Goal: Information Seeking & Learning: Learn about a topic

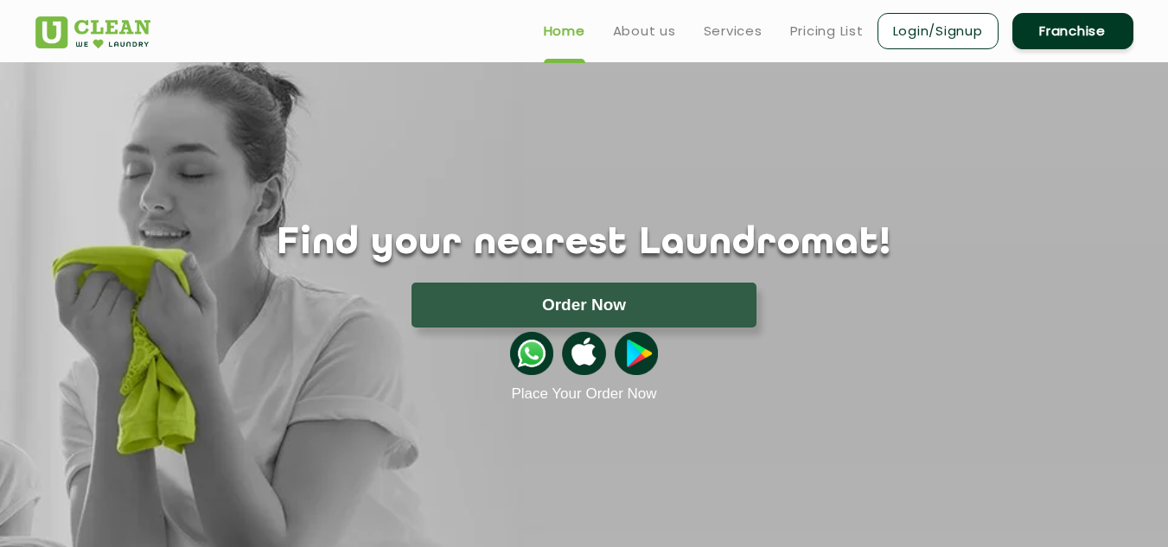
click at [982, 188] on div "Find your nearest Laundromat! Please select the location Order Now Place Your O…" at bounding box center [584, 232] width 1124 height 341
click at [641, 32] on link "About us" at bounding box center [644, 31] width 63 height 21
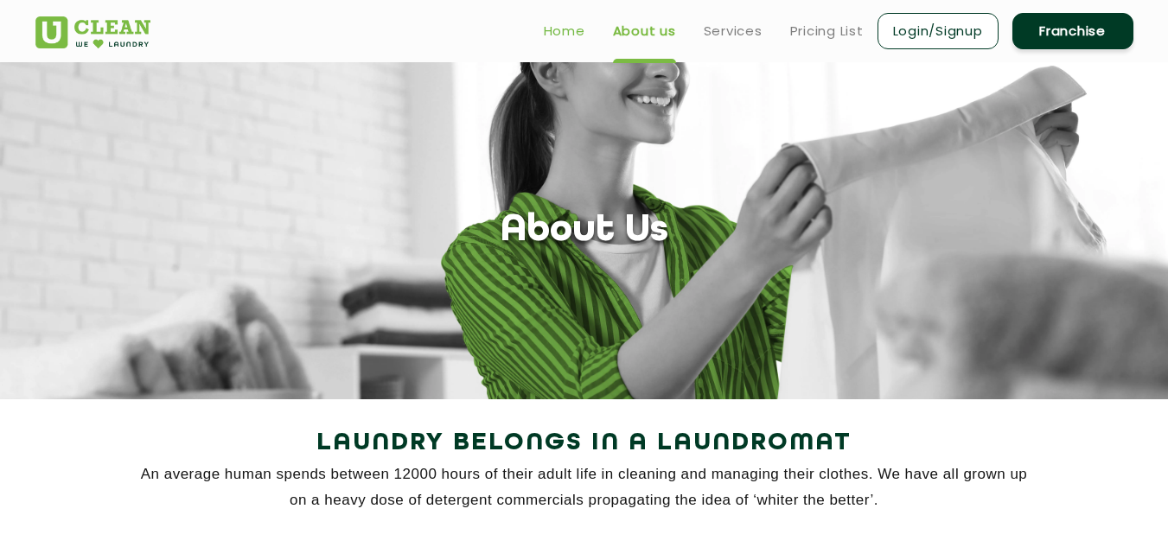
click at [565, 29] on link "Home" at bounding box center [564, 31] width 41 height 21
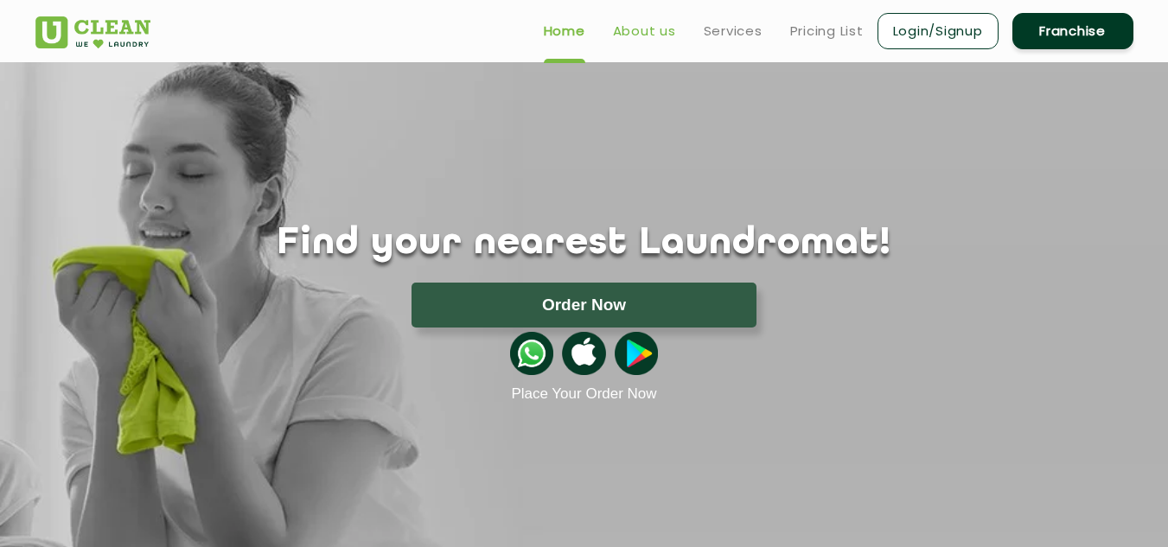
click at [649, 29] on link "About us" at bounding box center [644, 31] width 63 height 21
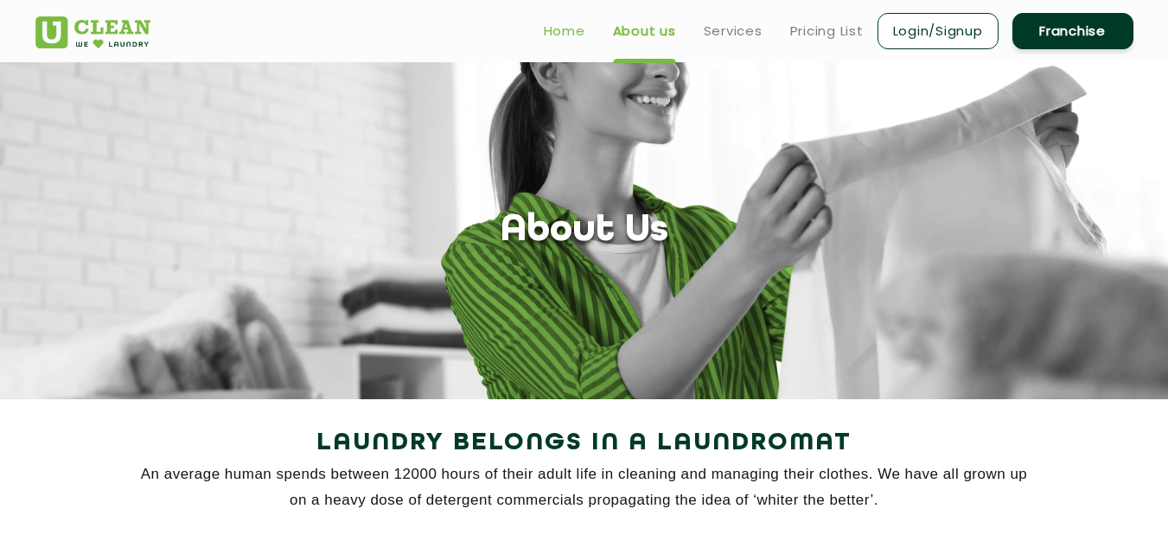
click at [556, 30] on link "Home" at bounding box center [564, 31] width 41 height 21
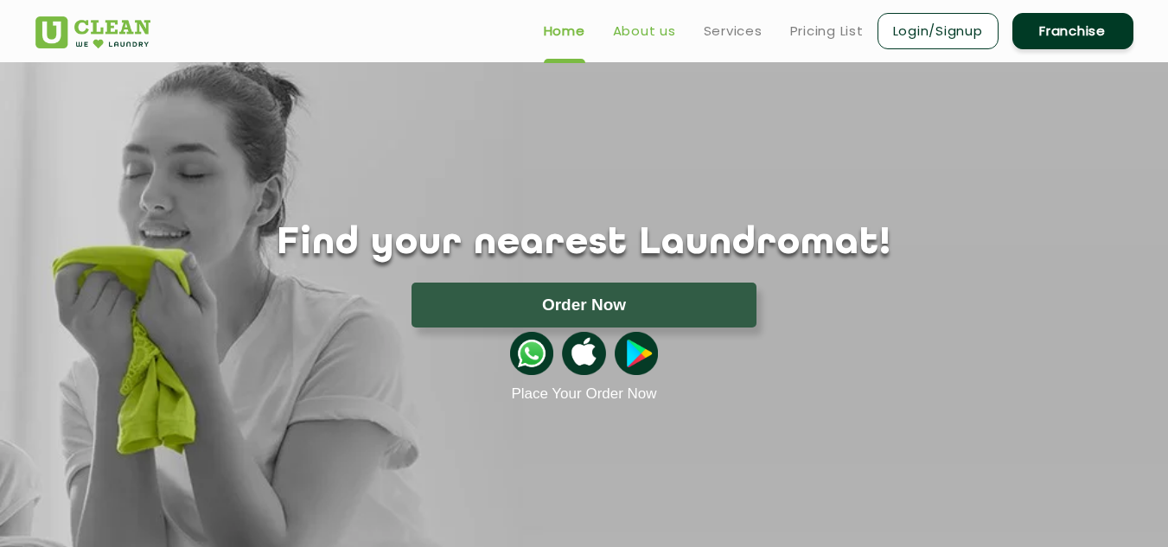
click at [641, 28] on link "About us" at bounding box center [644, 31] width 63 height 21
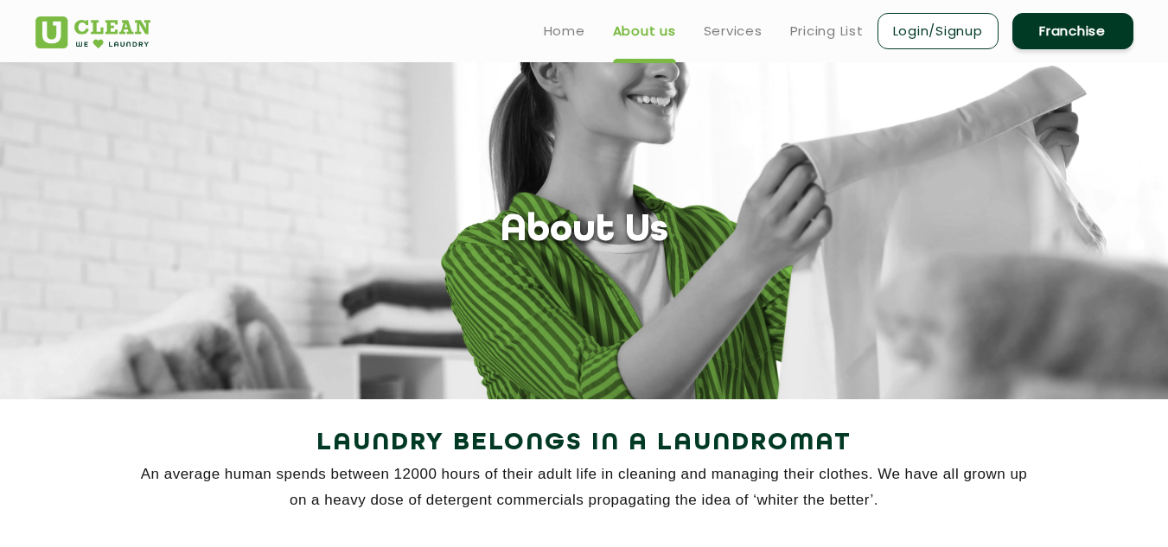
click at [289, 166] on section "About Us" at bounding box center [584, 230] width 1168 height 337
click at [728, 32] on link "Services" at bounding box center [733, 31] width 59 height 21
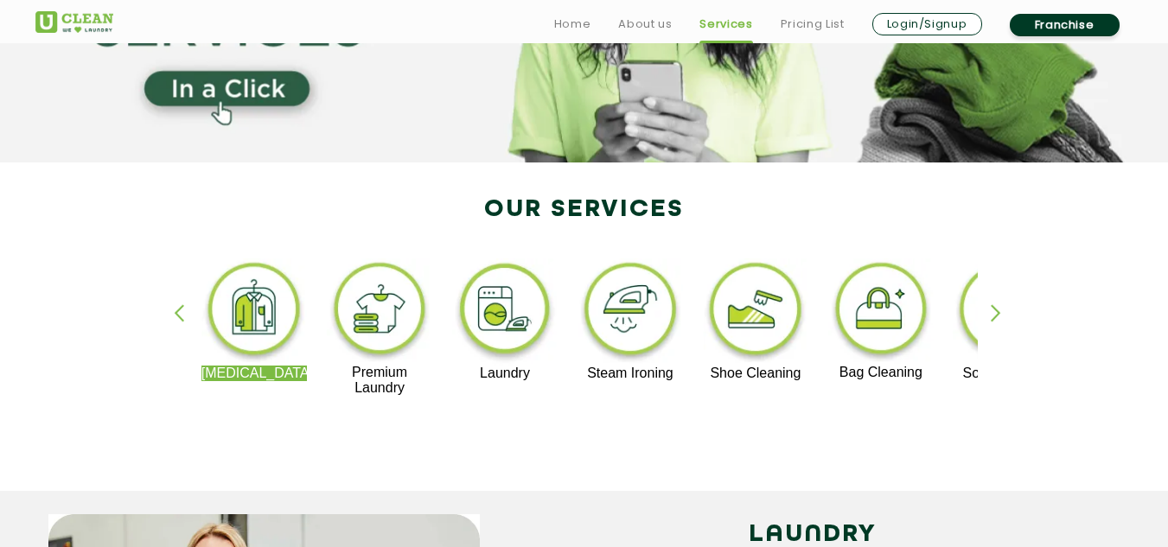
scroll to position [277, 0]
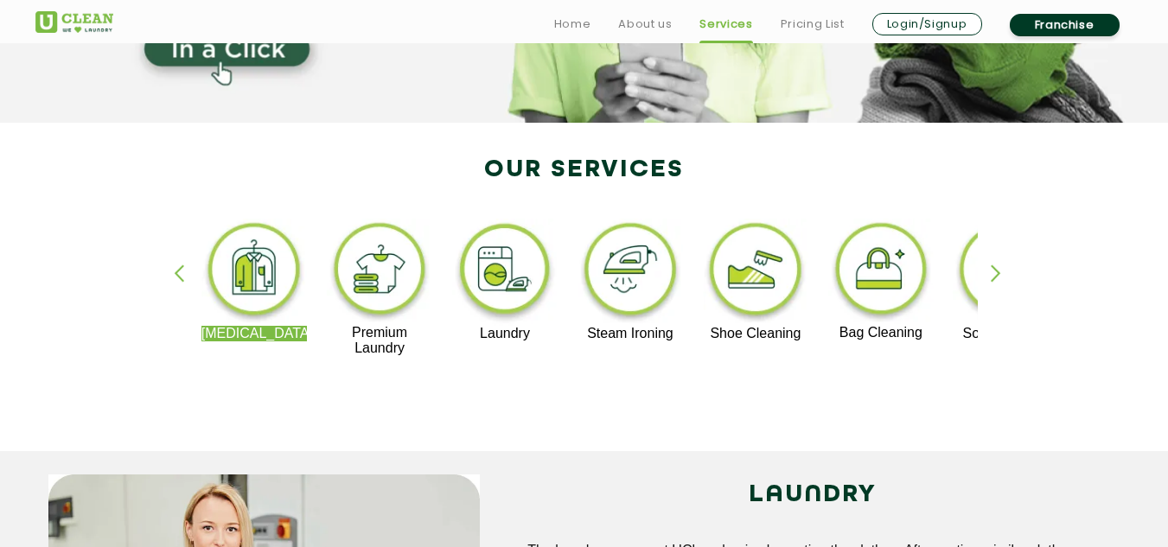
click at [999, 272] on div "button" at bounding box center [1004, 289] width 26 height 48
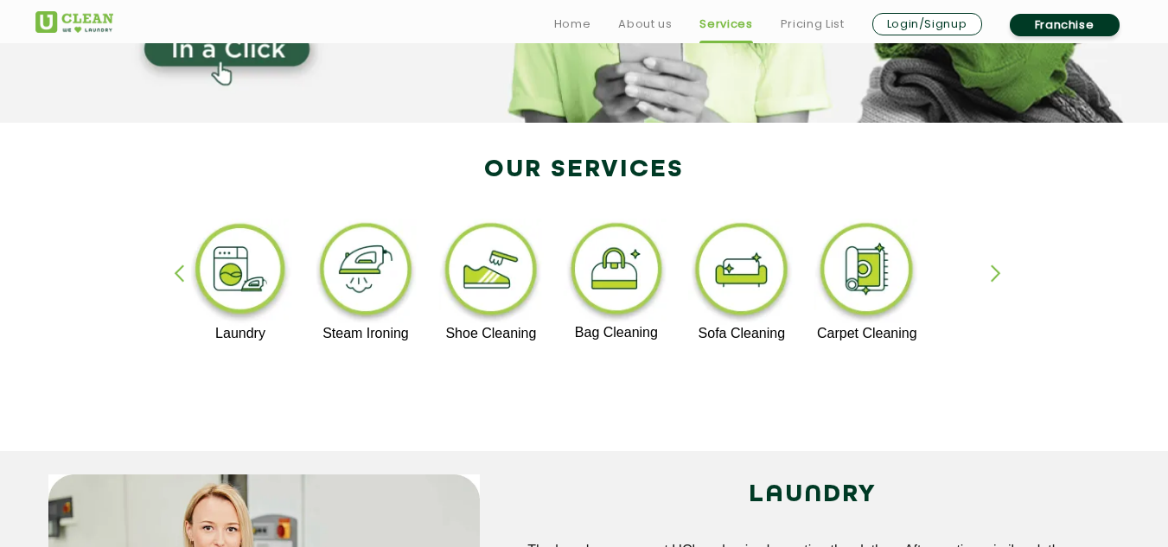
click at [178, 274] on div "button" at bounding box center [187, 289] width 26 height 48
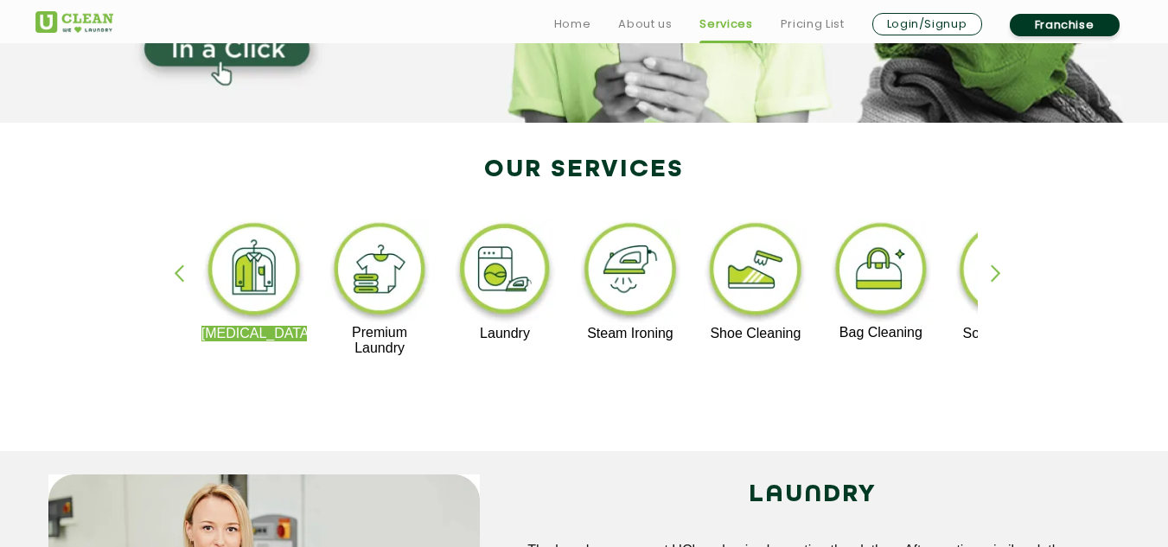
click at [998, 272] on div "button" at bounding box center [1004, 289] width 26 height 48
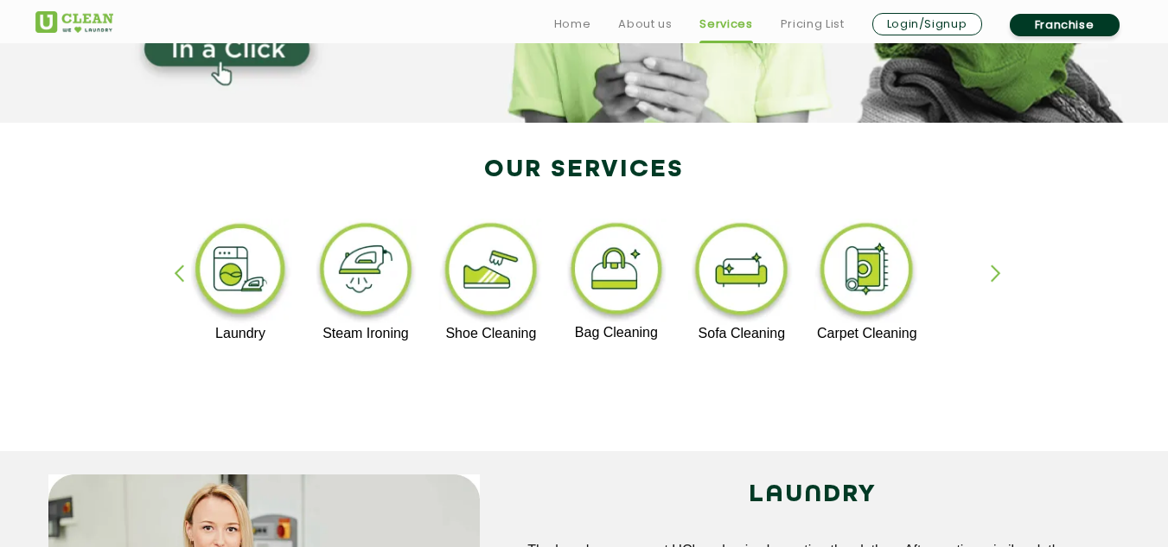
click at [177, 272] on div "button" at bounding box center [187, 289] width 26 height 48
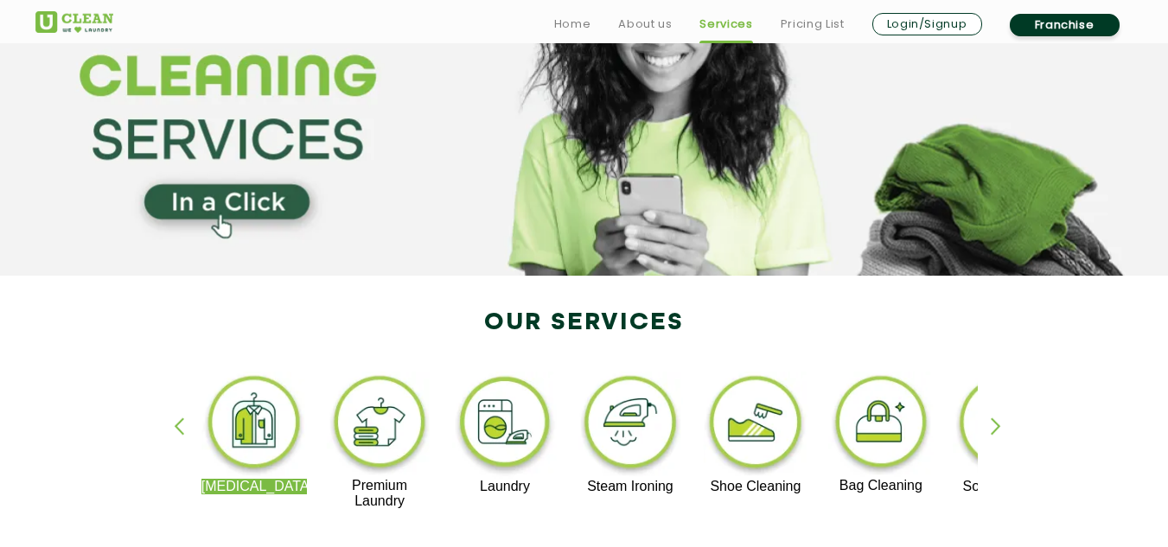
scroll to position [138, 0]
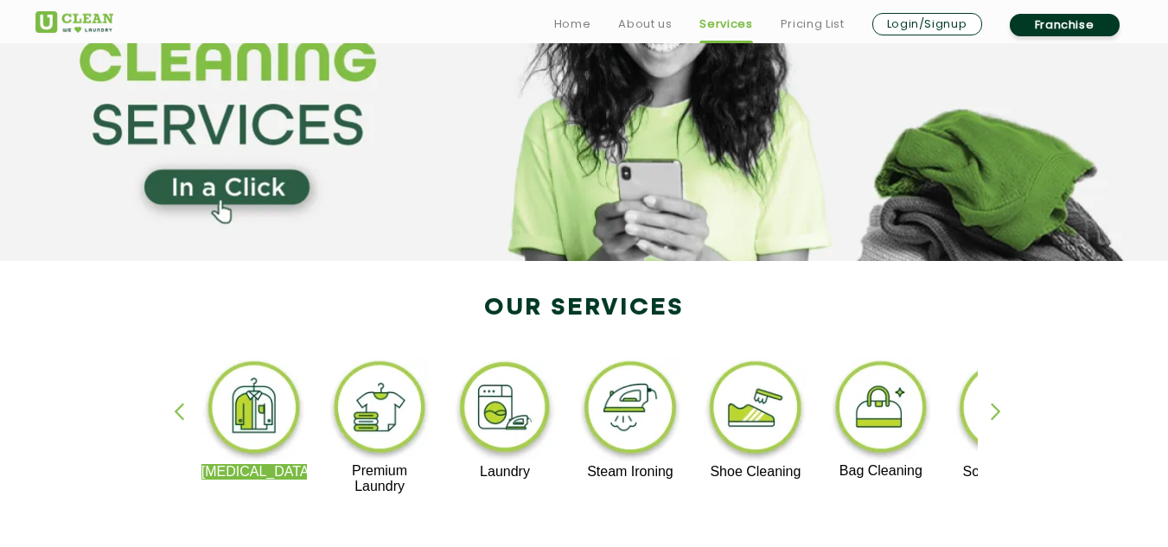
click at [999, 411] on div "button" at bounding box center [1004, 427] width 26 height 48
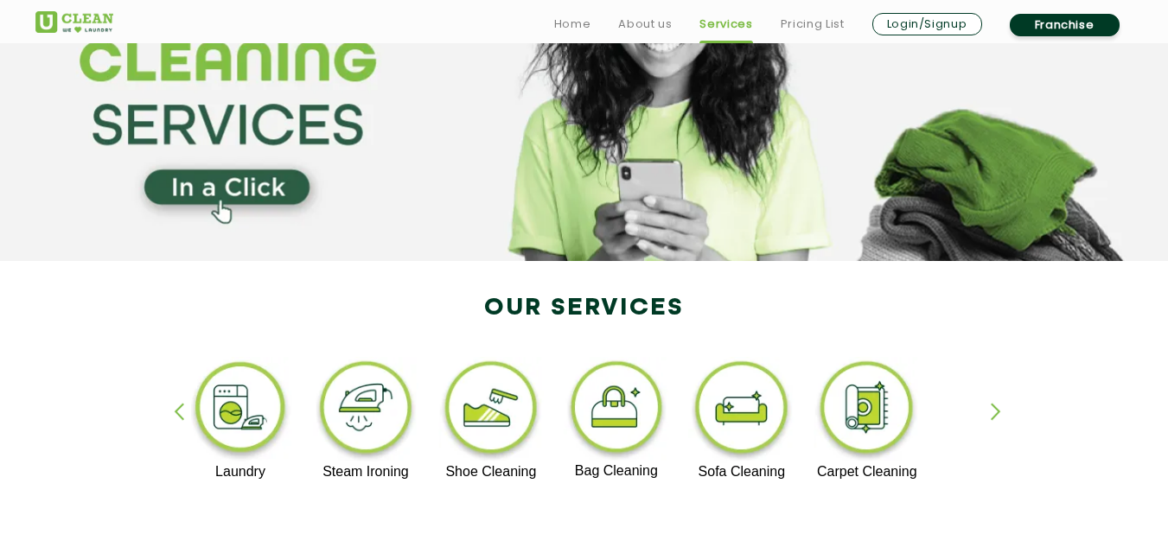
click at [177, 409] on div "button" at bounding box center [187, 427] width 26 height 48
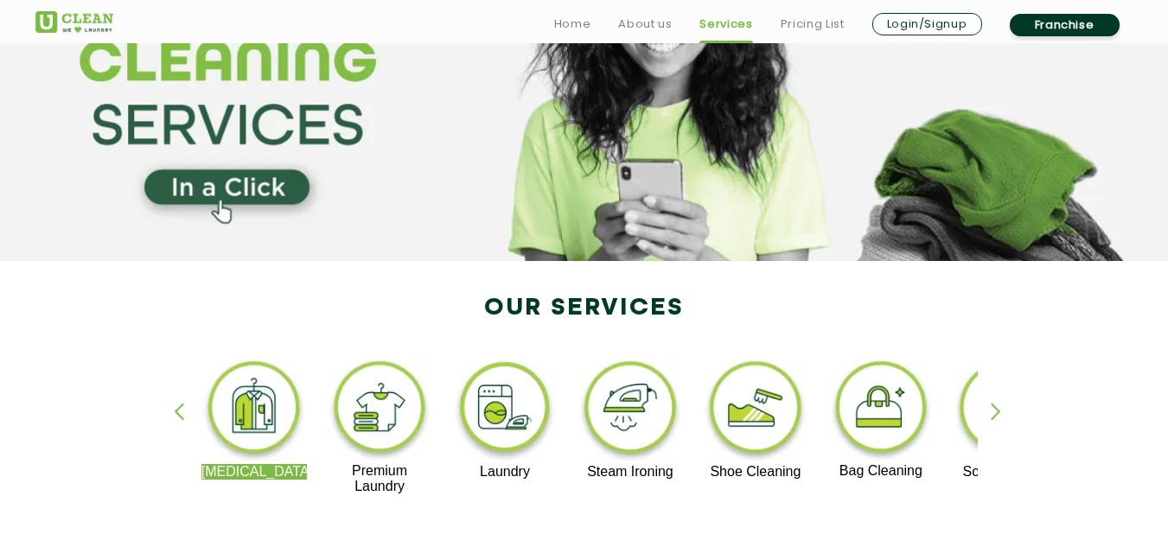
click at [998, 411] on div "button" at bounding box center [1004, 427] width 26 height 48
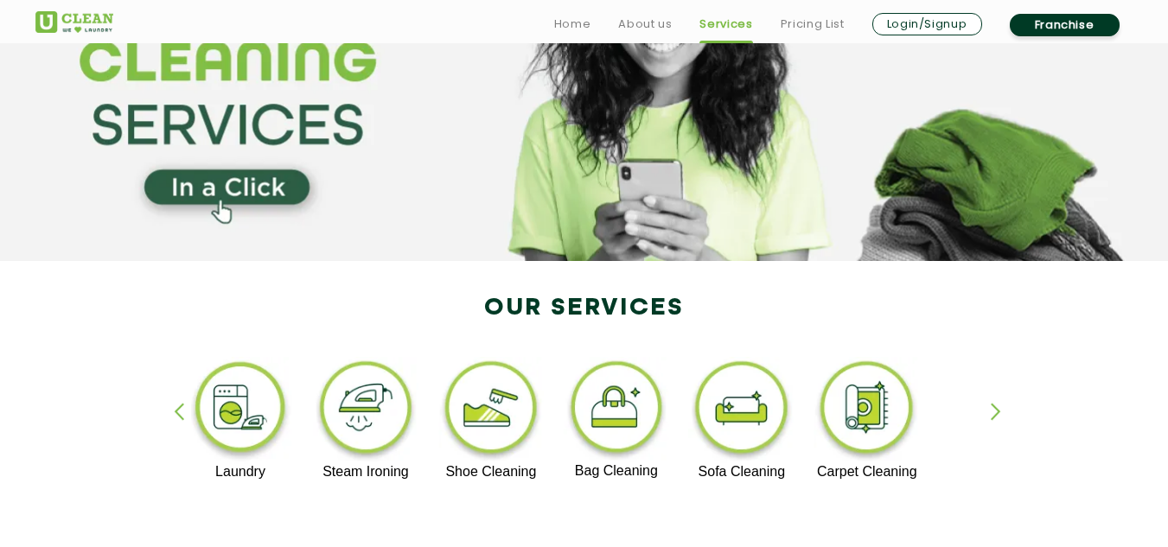
click at [998, 411] on div "button" at bounding box center [1004, 427] width 26 height 48
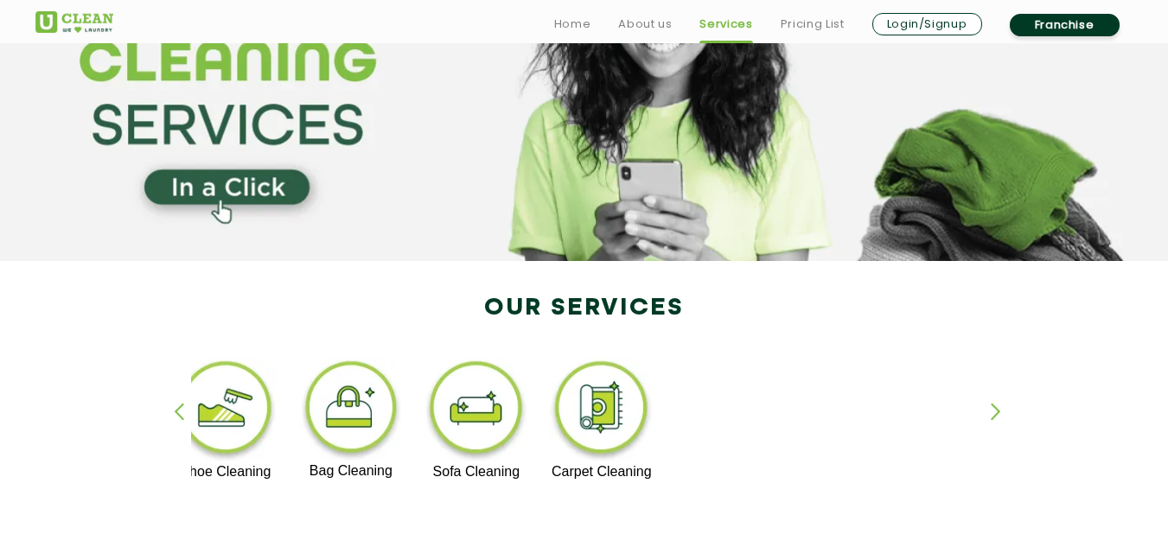
click at [998, 411] on div "button" at bounding box center [1004, 427] width 26 height 48
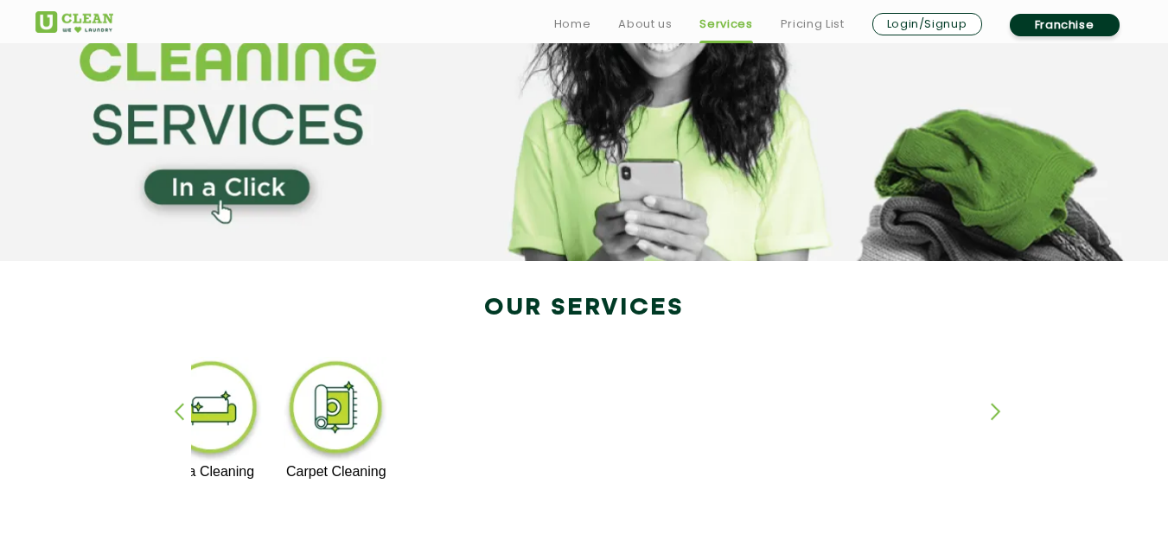
click at [176, 411] on div "button" at bounding box center [187, 427] width 26 height 48
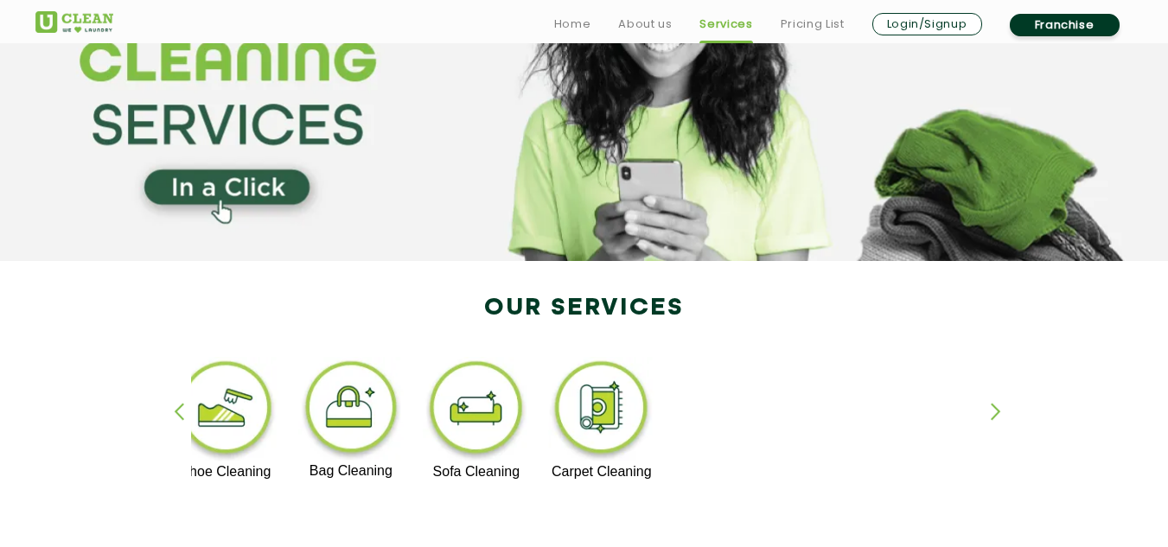
click at [176, 411] on div "button" at bounding box center [187, 427] width 26 height 48
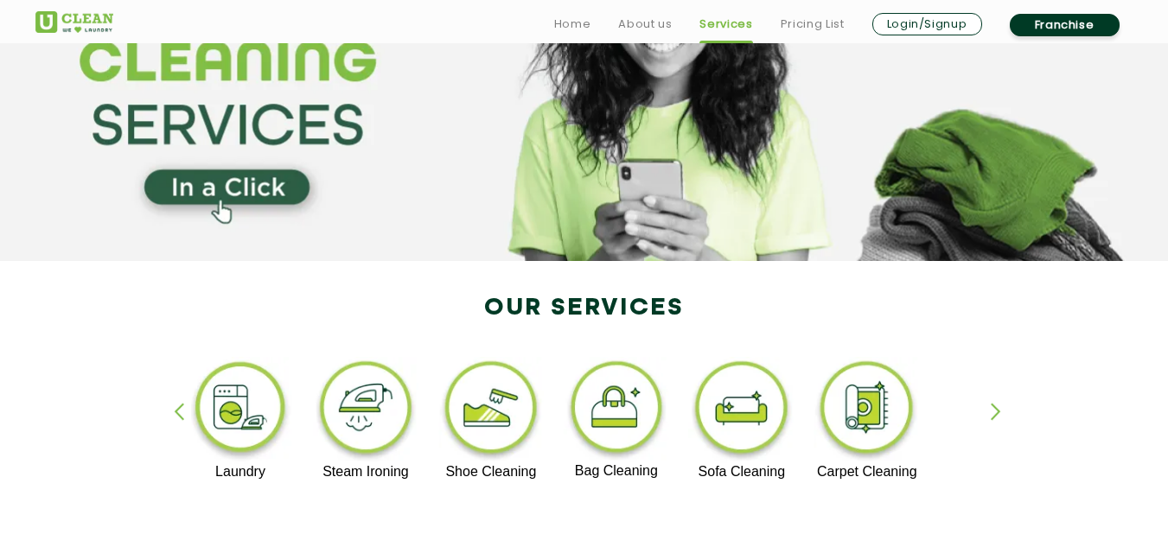
click at [175, 411] on div "button" at bounding box center [187, 427] width 26 height 48
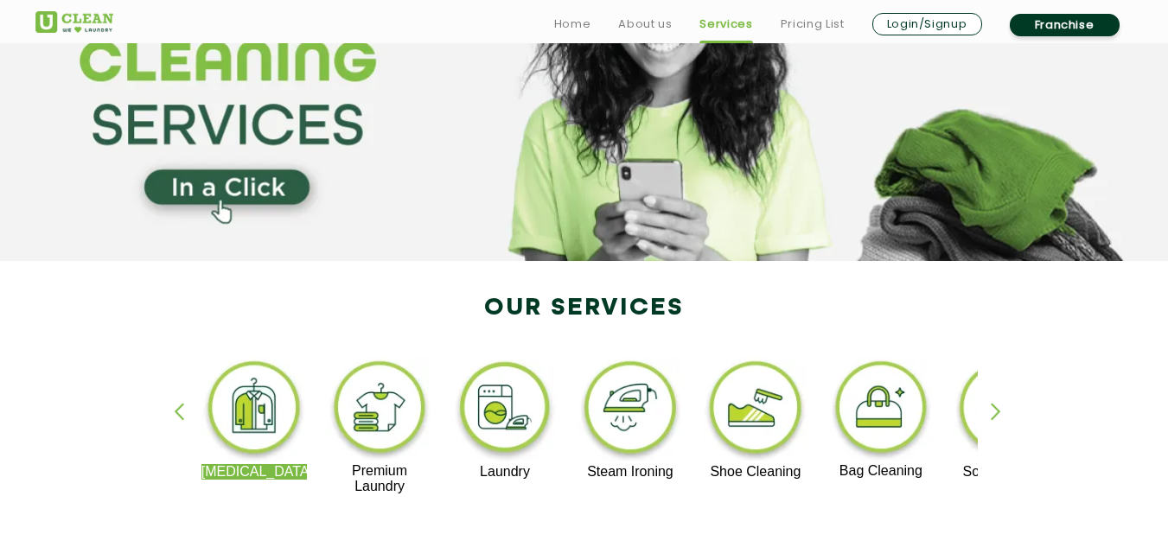
click at [175, 411] on div "button" at bounding box center [187, 427] width 26 height 48
click at [177, 411] on div "button" at bounding box center [187, 427] width 26 height 48
click at [999, 408] on div "button" at bounding box center [1004, 427] width 26 height 48
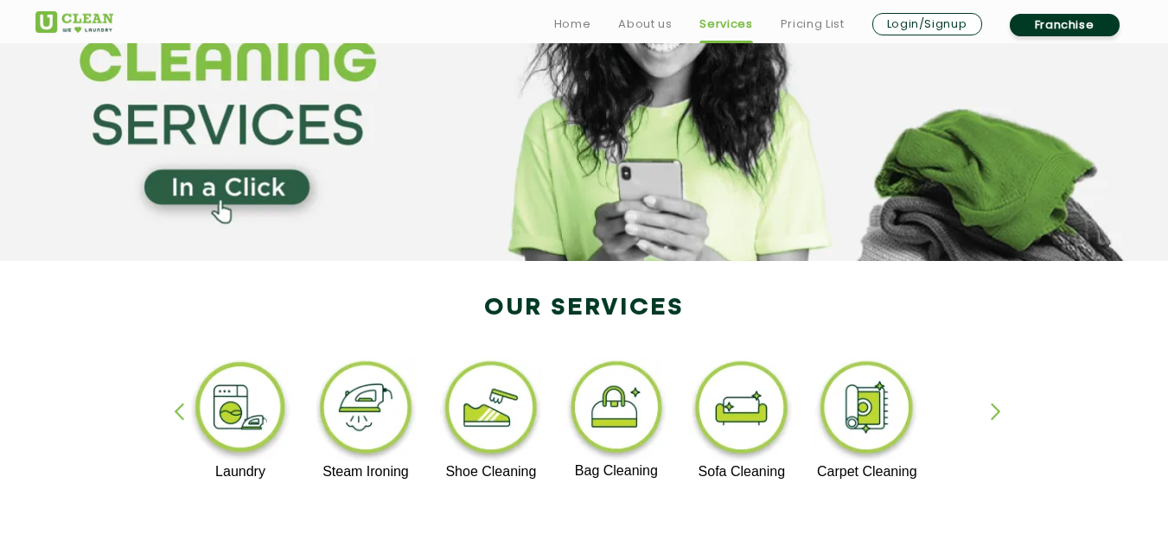
click at [175, 412] on div "button" at bounding box center [187, 427] width 26 height 48
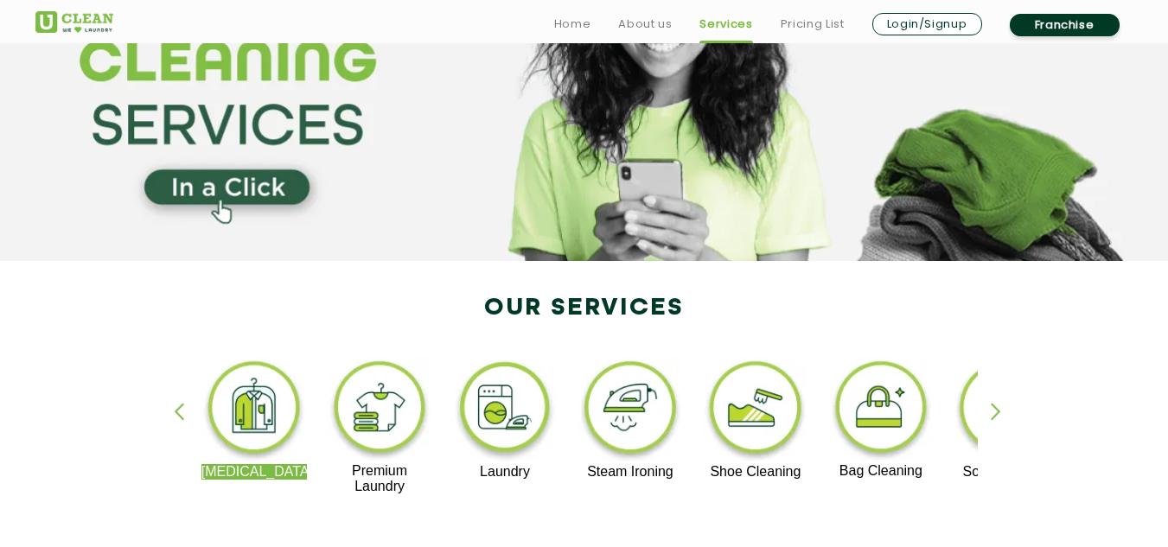
click at [998, 410] on div "button" at bounding box center [1004, 427] width 26 height 48
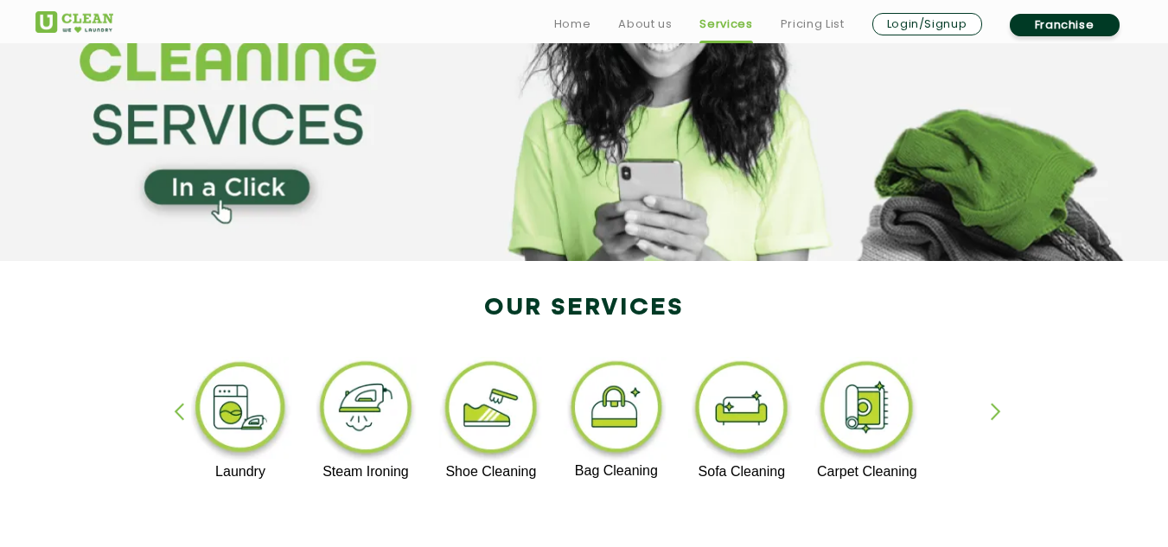
click at [175, 411] on div "button" at bounding box center [187, 427] width 26 height 48
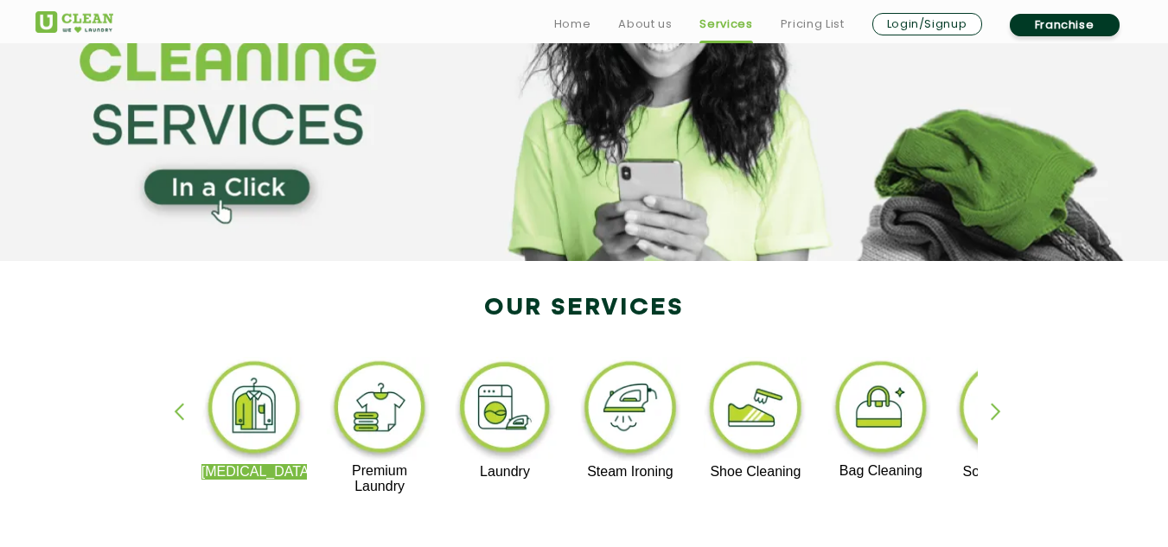
click at [998, 411] on div "button" at bounding box center [1004, 427] width 26 height 48
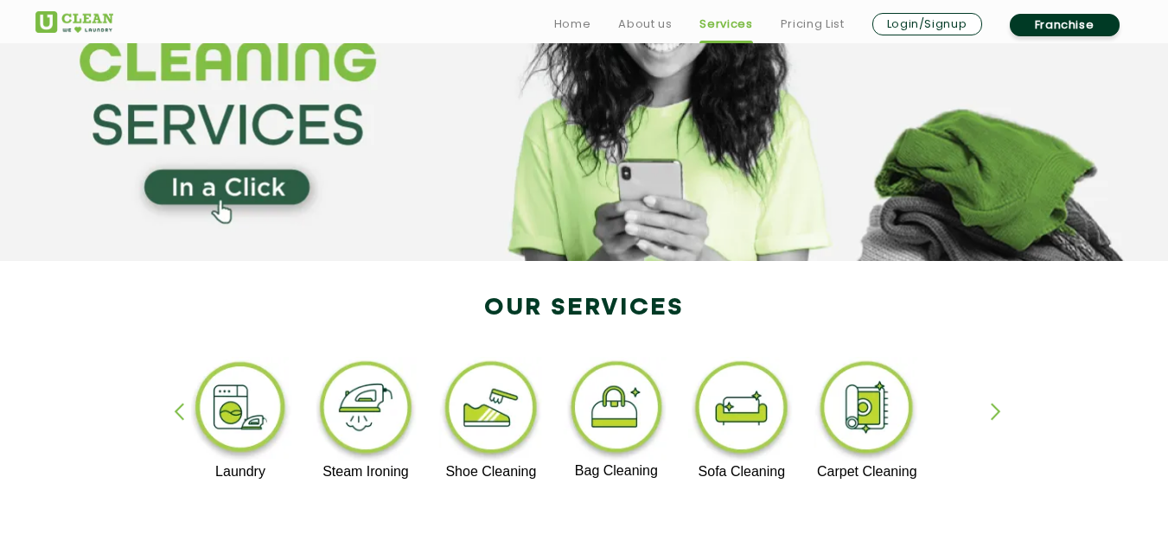
click at [176, 411] on div "button" at bounding box center [187, 427] width 26 height 48
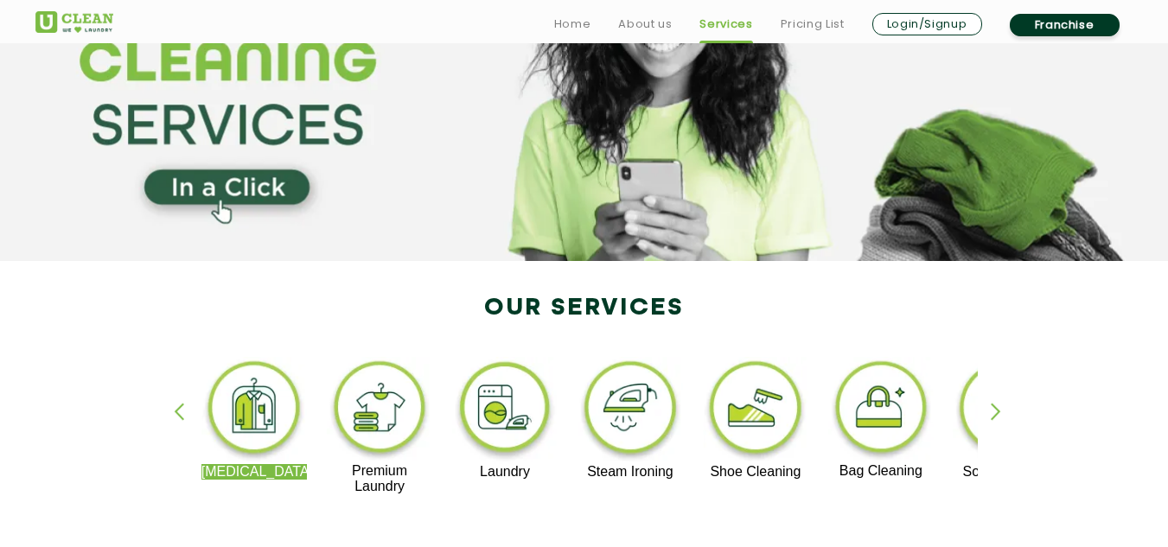
click at [106, 312] on div "Dry Cleaning Premium Laundry Laundry Steam Ironing Shoe Cleaning Bag Cleaning S…" at bounding box center [584, 433] width 1124 height 311
click at [177, 411] on div "button" at bounding box center [187, 427] width 26 height 48
click at [997, 411] on div "button" at bounding box center [1004, 427] width 26 height 48
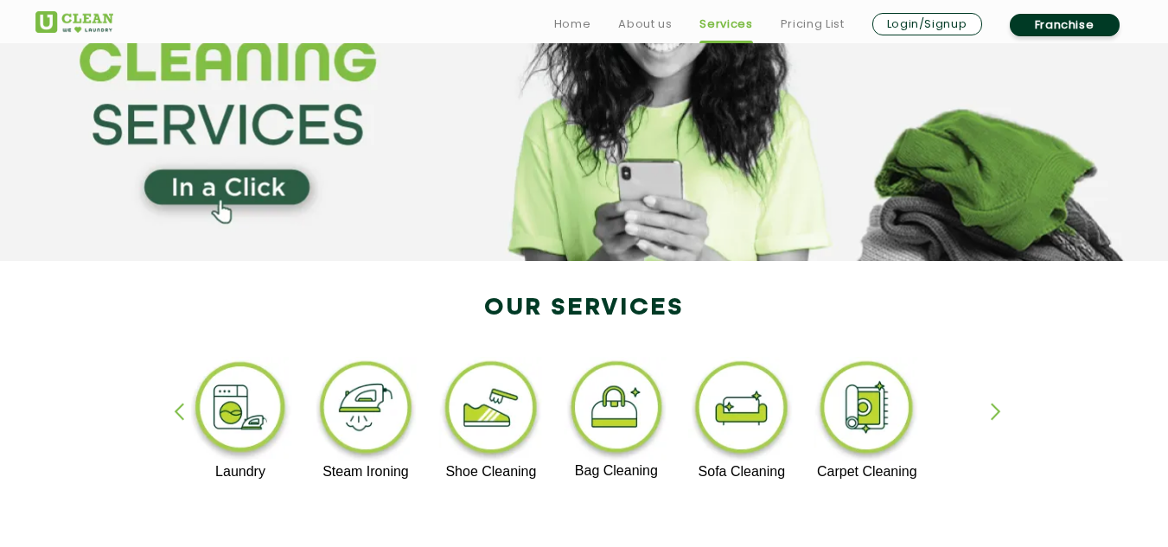
click at [175, 411] on div "button" at bounding box center [187, 427] width 26 height 48
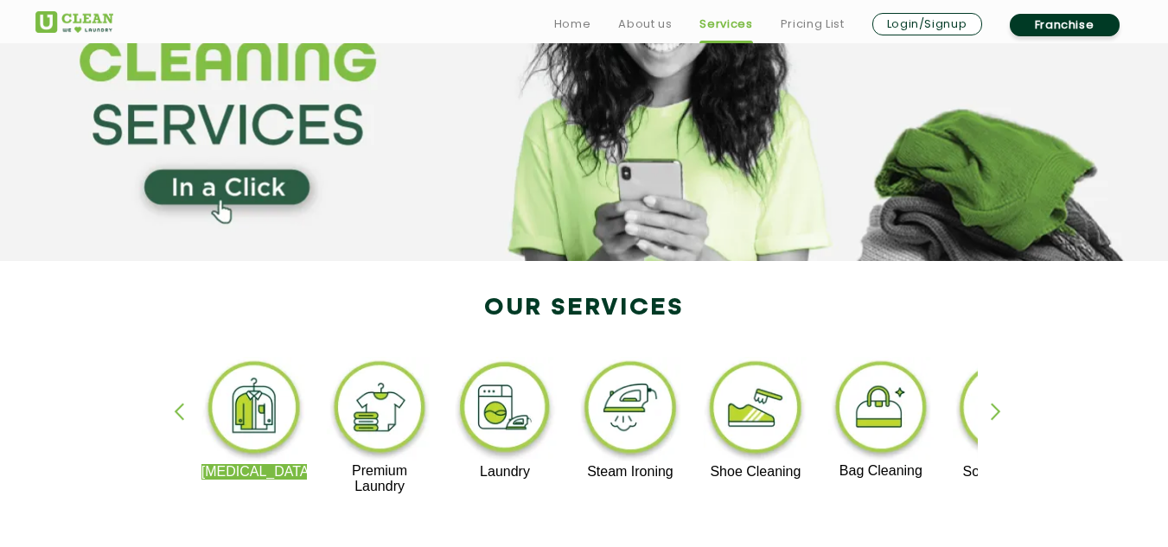
click at [175, 411] on div "button" at bounding box center [187, 427] width 26 height 48
click at [999, 410] on div "button" at bounding box center [1004, 427] width 26 height 48
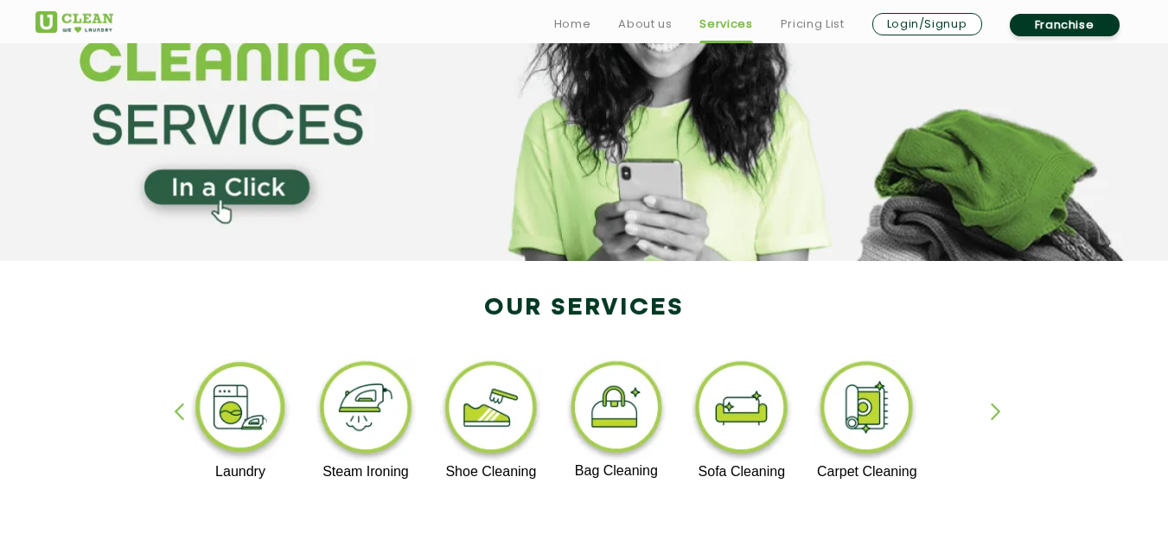
click at [175, 409] on div "button" at bounding box center [187, 427] width 26 height 48
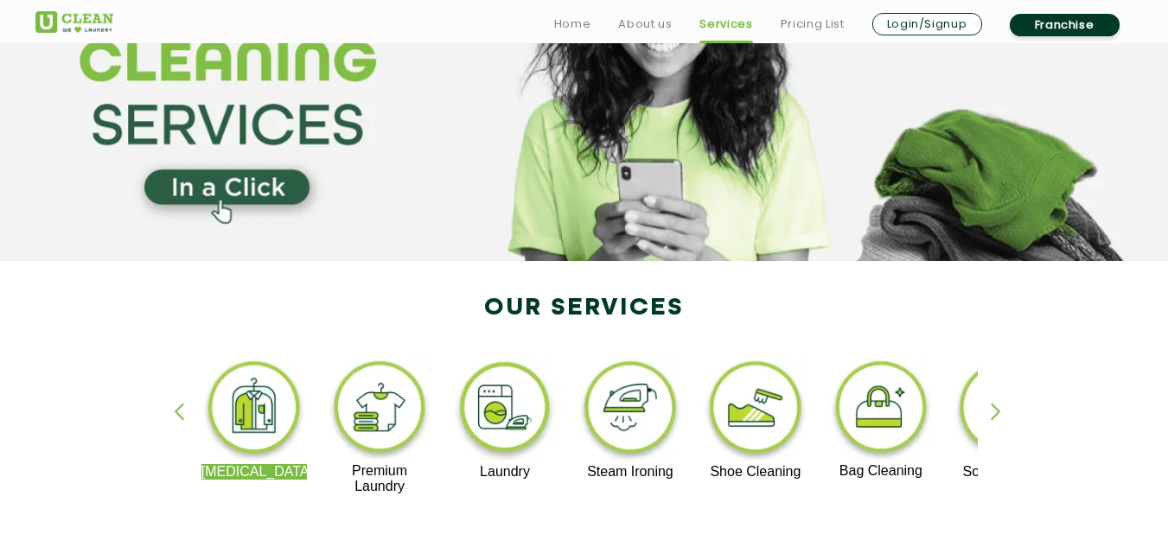
click at [487, 404] on img at bounding box center [505, 410] width 106 height 107
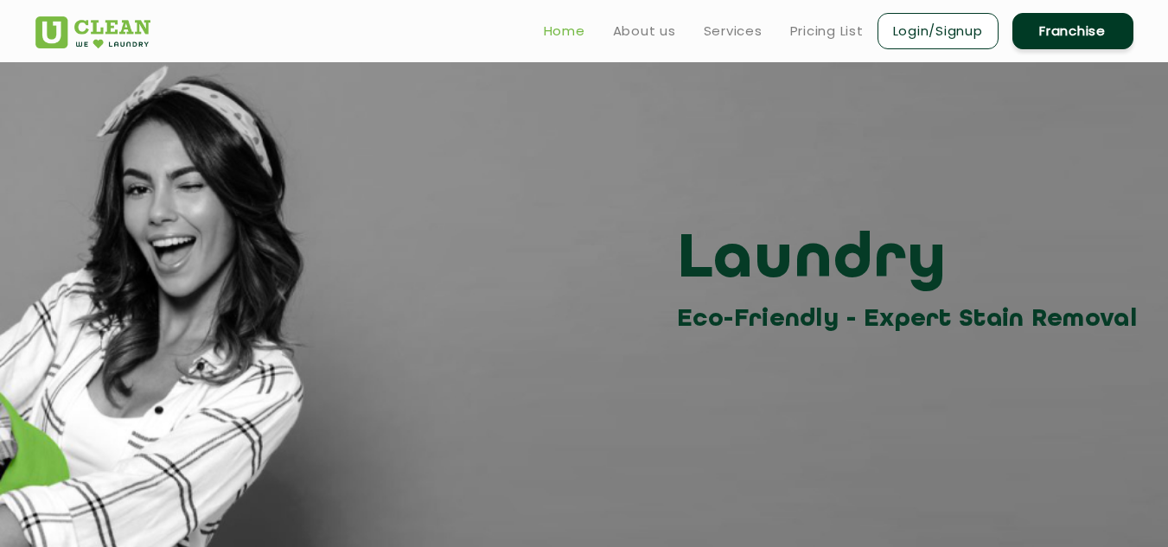
click at [562, 30] on link "Home" at bounding box center [564, 31] width 41 height 21
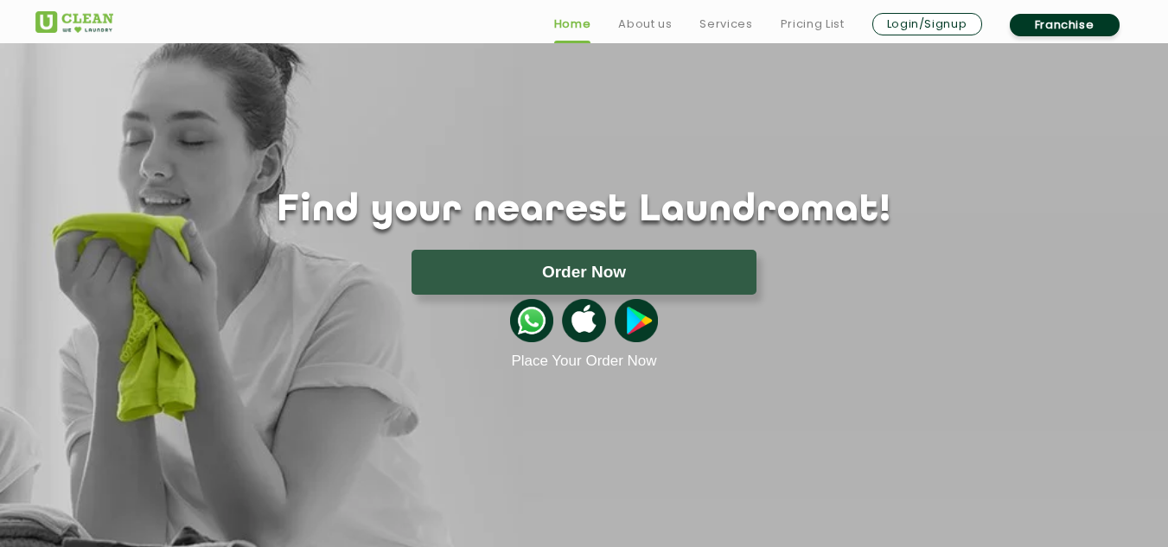
scroll to position [35, 0]
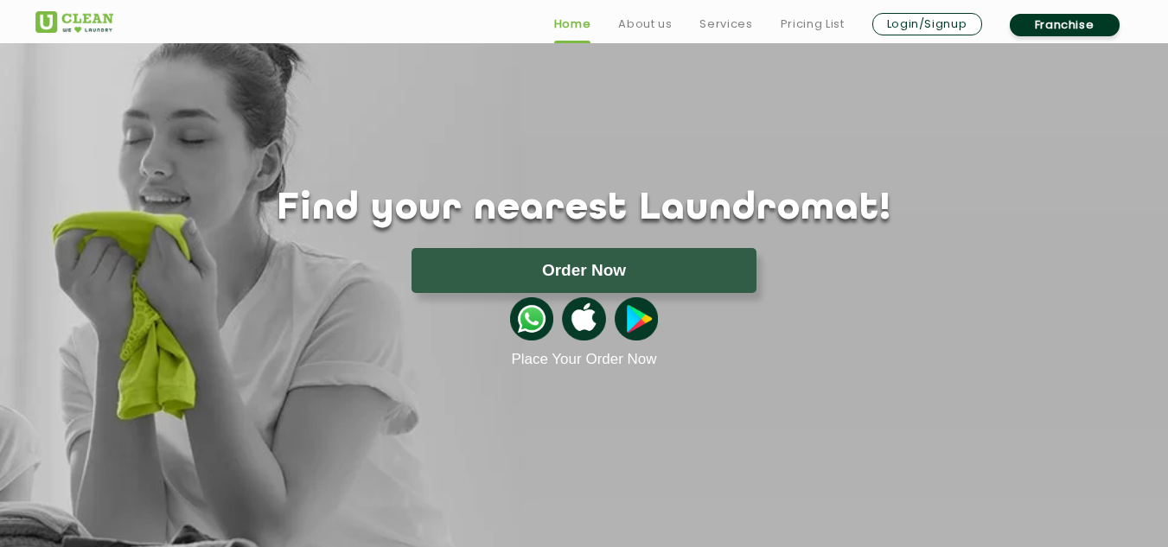
click at [978, 145] on div "Find your nearest Laundromat! Please select the location Order Now Place Your O…" at bounding box center [584, 198] width 1124 height 341
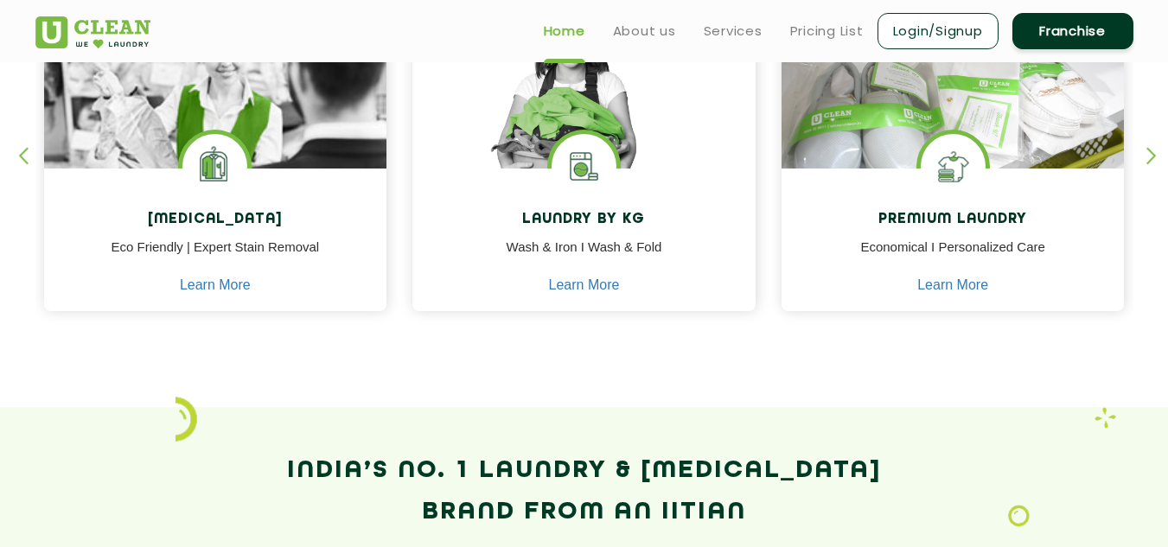
scroll to position [795, 0]
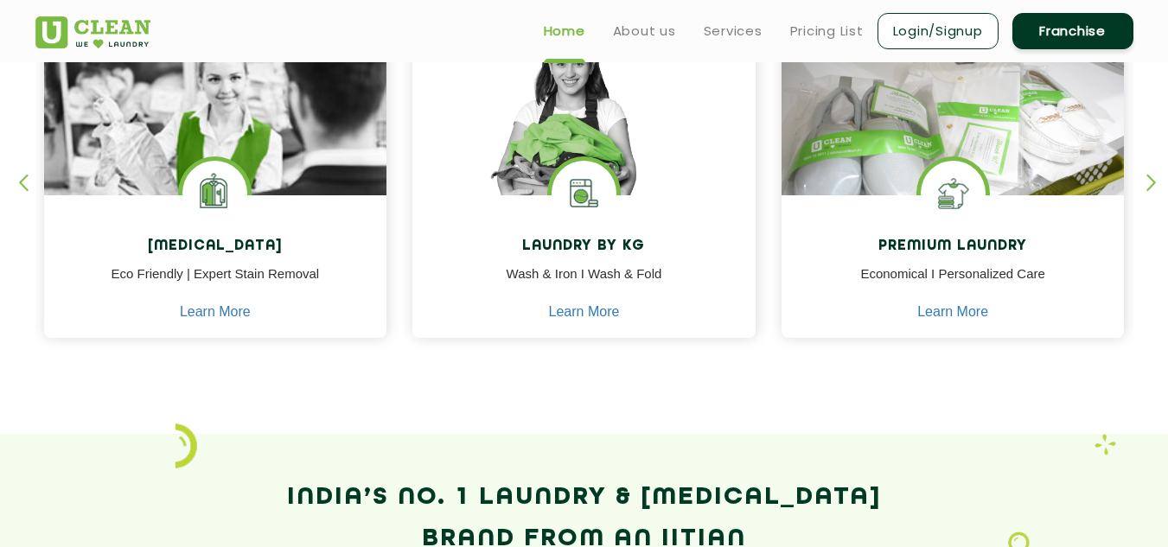
click at [1154, 181] on div "button" at bounding box center [1159, 198] width 26 height 48
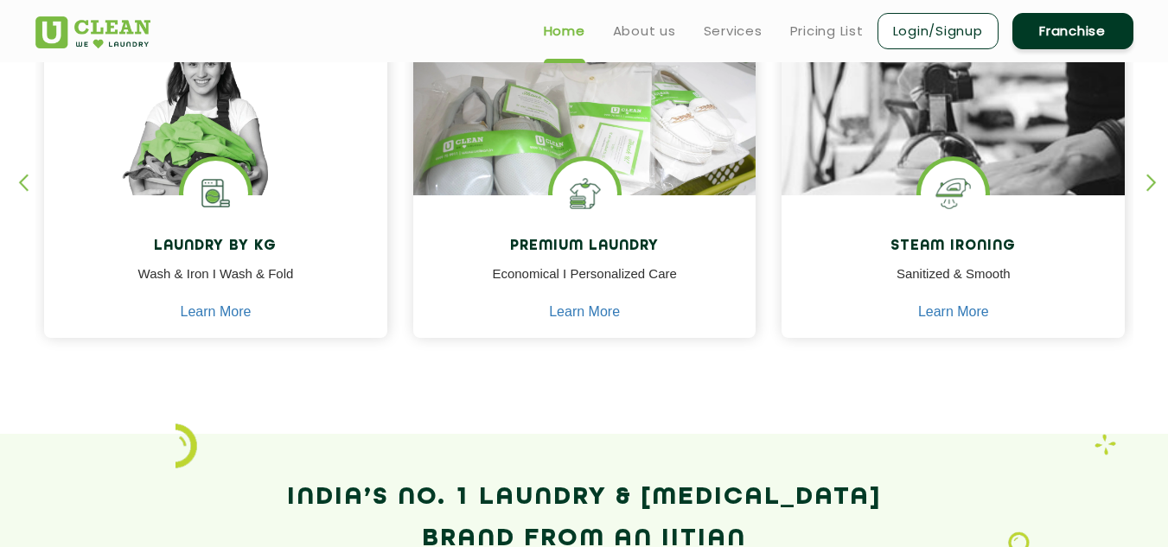
click at [1154, 181] on div "button" at bounding box center [1159, 198] width 26 height 48
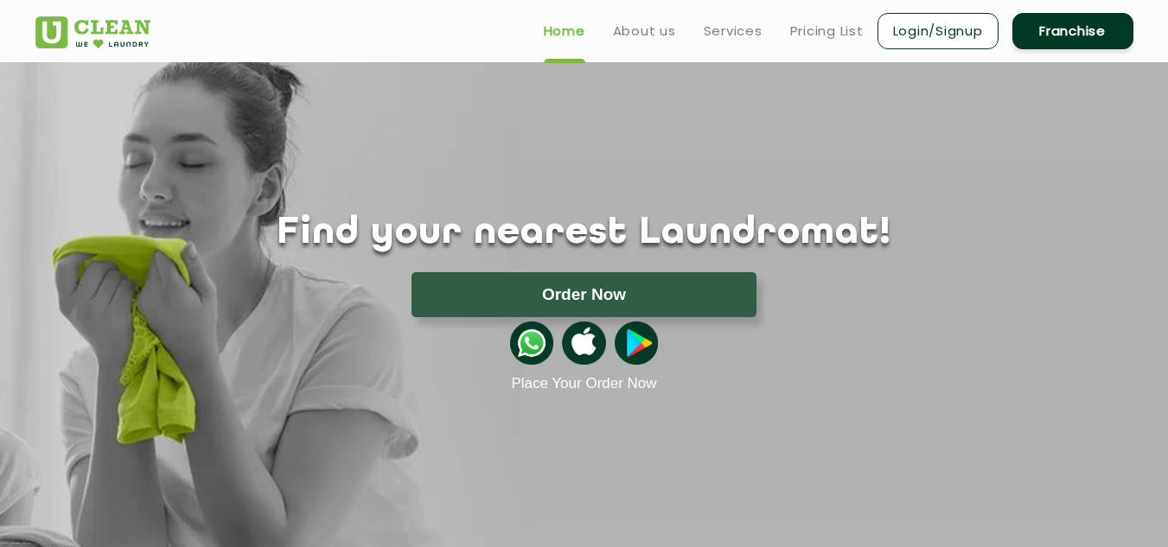
scroll to position [0, 0]
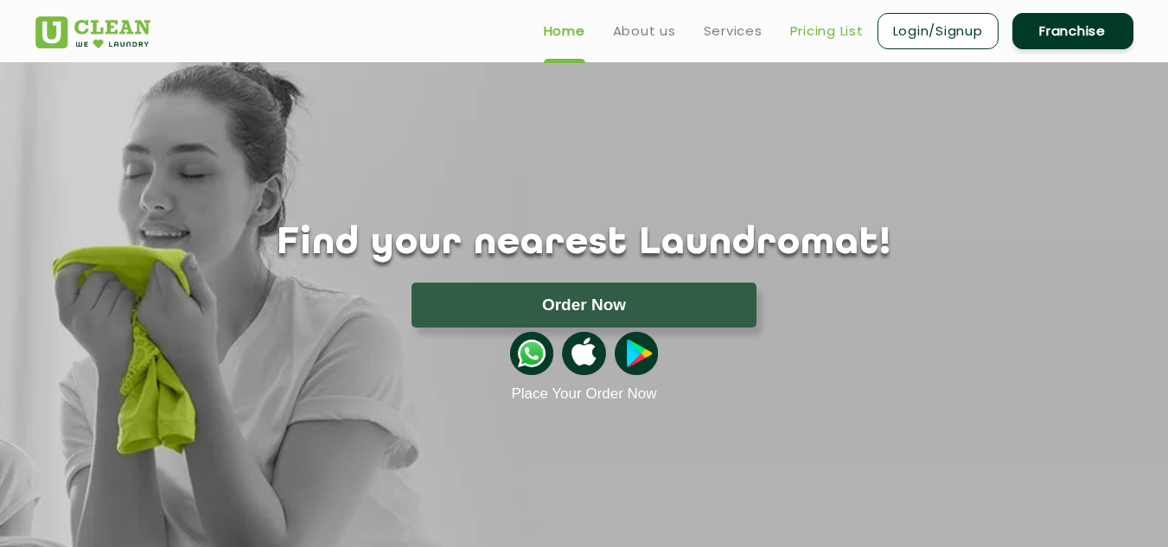
click at [830, 29] on link "Pricing List" at bounding box center [826, 31] width 73 height 21
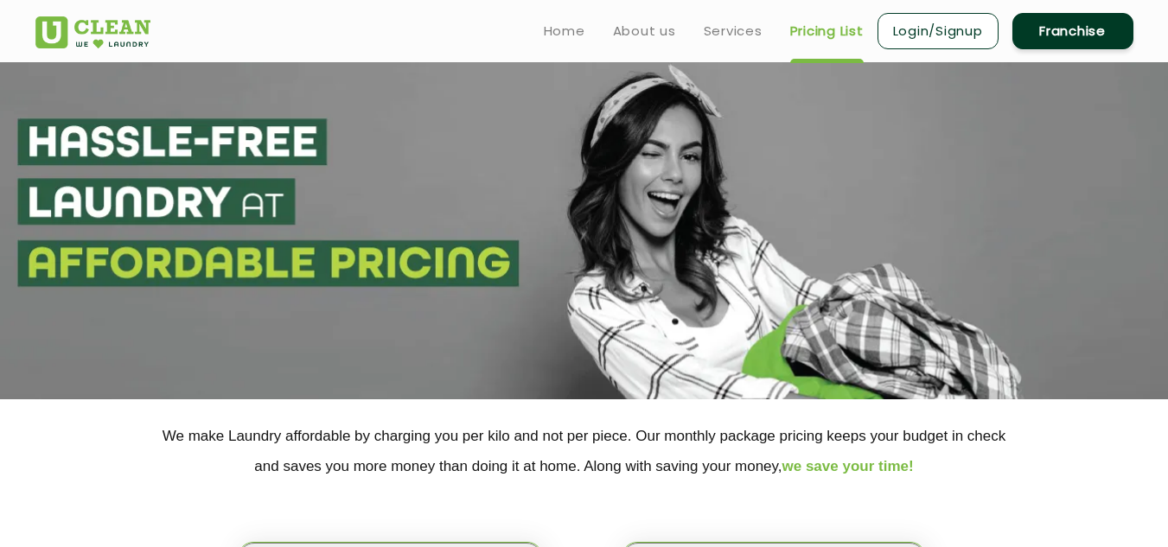
click at [1064, 467] on p "We make Laundry affordable by charging you per kilo and not per piece. Our mont…" at bounding box center [584, 451] width 1098 height 61
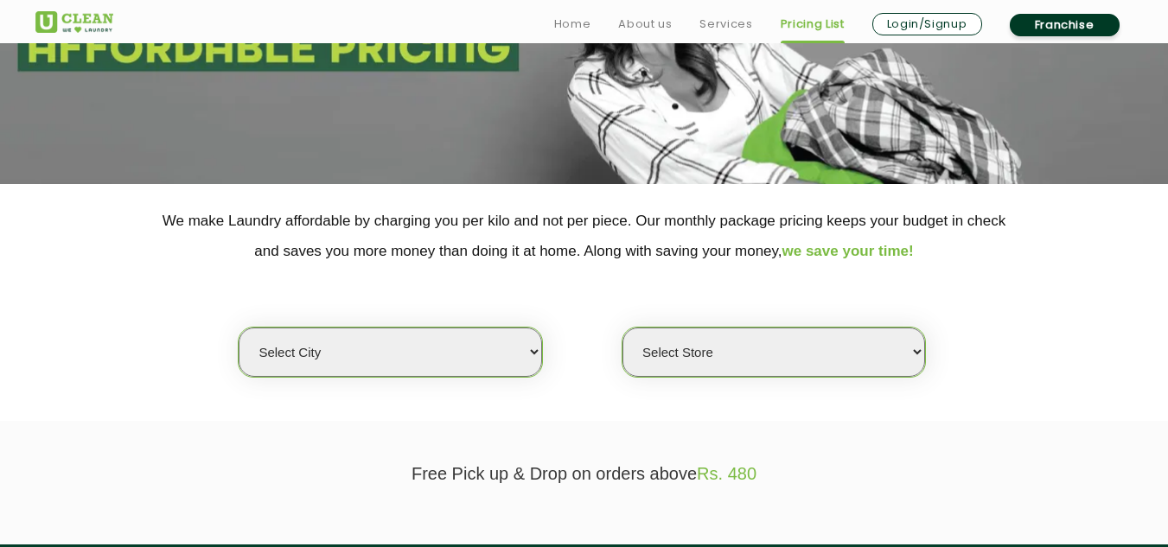
scroll to position [242, 0]
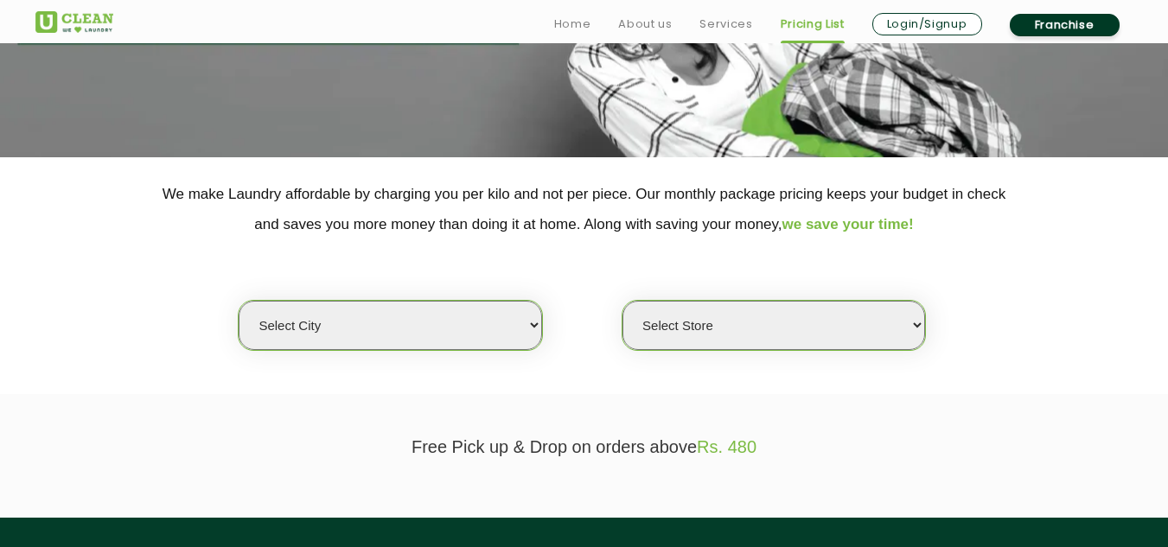
click at [534, 323] on select "Select city Aalo Agartala Agra Ahmedabad Akola Aligarh Alwar - UClean Select Am…" at bounding box center [390, 325] width 303 height 49
select select "42"
click at [239, 301] on select "Select city Aalo Agartala Agra Ahmedabad Akola Aligarh Alwar - UClean Select Am…" at bounding box center [390, 325] width 303 height 49
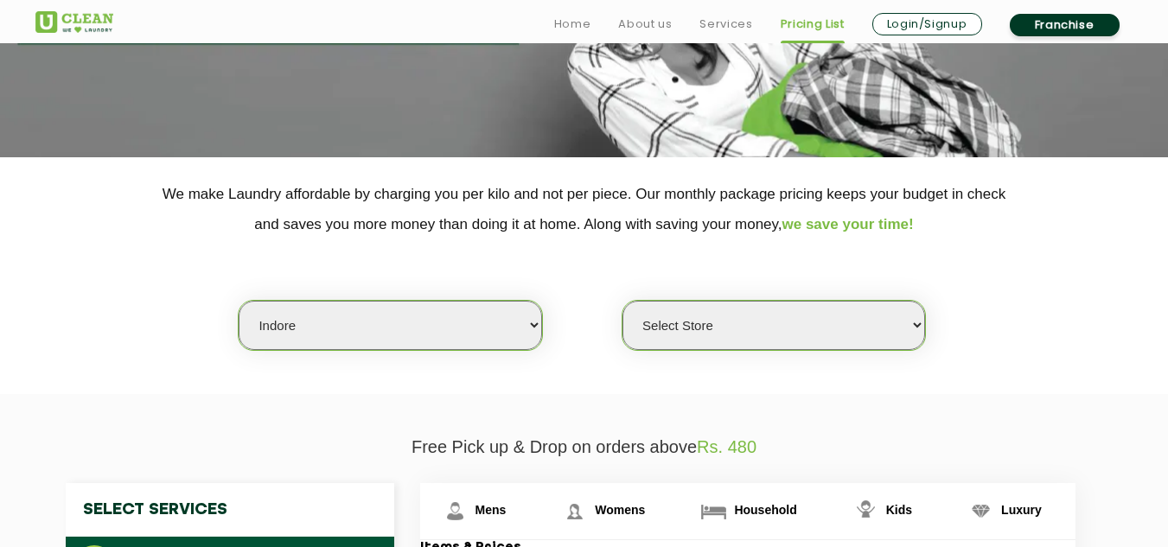
click at [785, 328] on select "Select Store" at bounding box center [773, 325] width 303 height 49
click at [1059, 260] on div "Select city Aalo Agartala Agra Ahmedabad Akola Aligarh Alwar - UClean Select Am…" at bounding box center [584, 295] width 1124 height 112
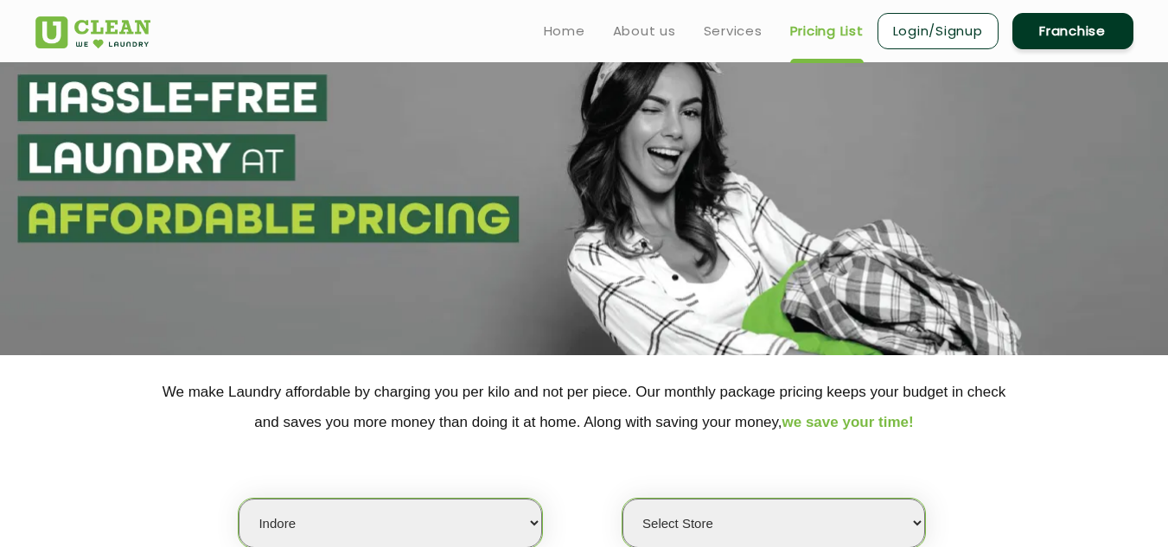
scroll to position [0, 0]
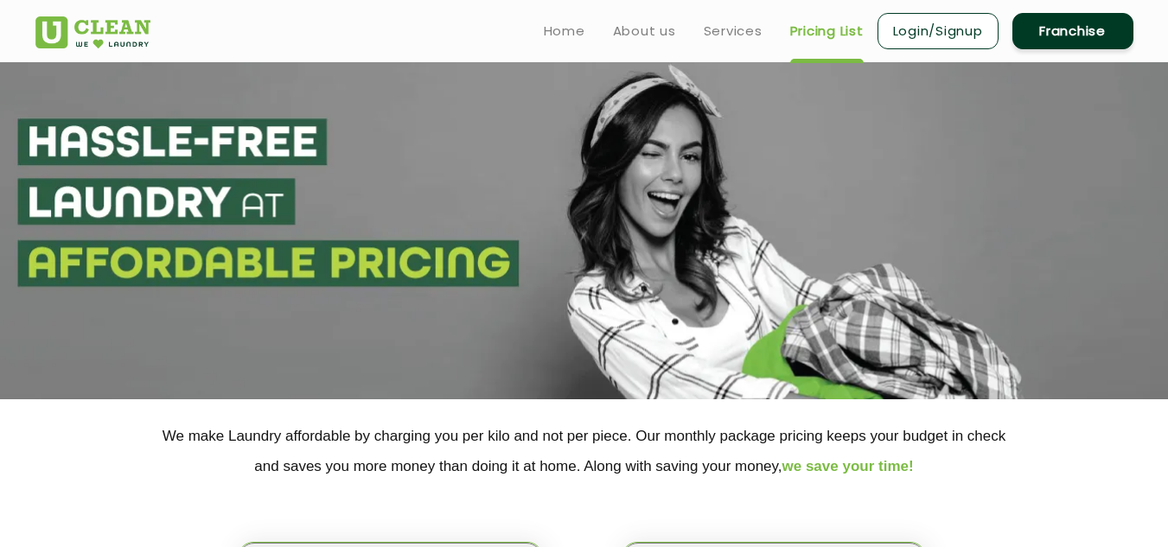
click at [1080, 485] on div "Select city Aalo Agartala Agra Ahmedabad Akola Aligarh Alwar - UClean Select Am…" at bounding box center [584, 537] width 1124 height 112
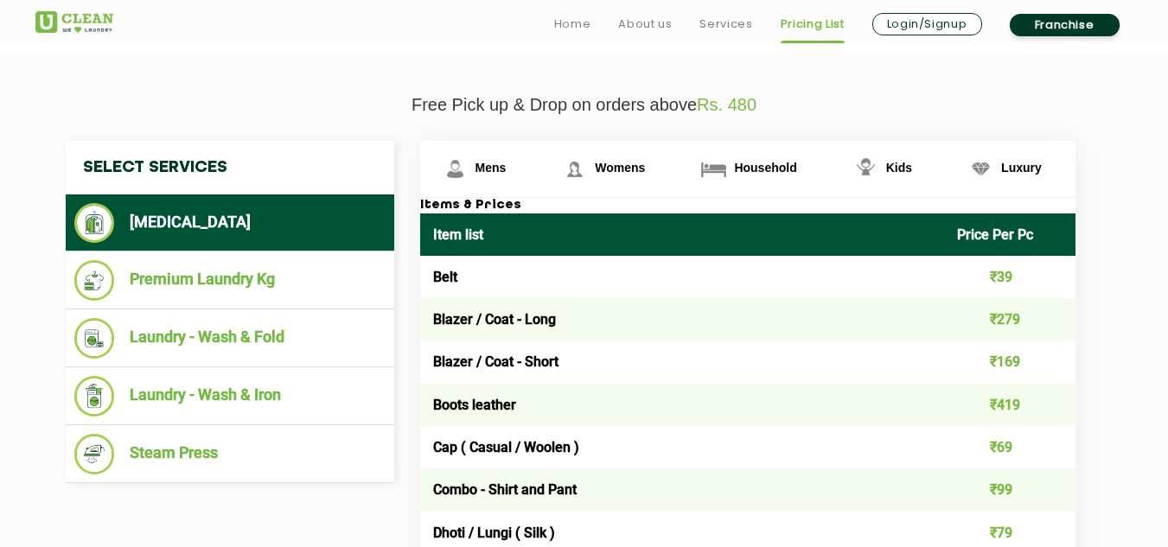
scroll to position [588, 0]
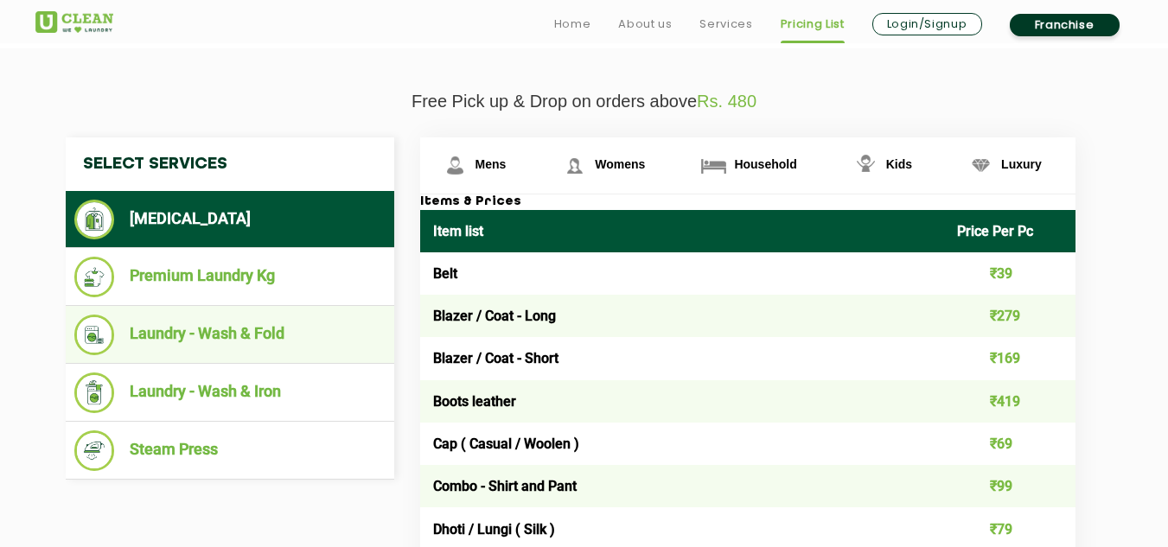
click at [225, 329] on li "Laundry - Wash & Fold" at bounding box center [229, 335] width 311 height 41
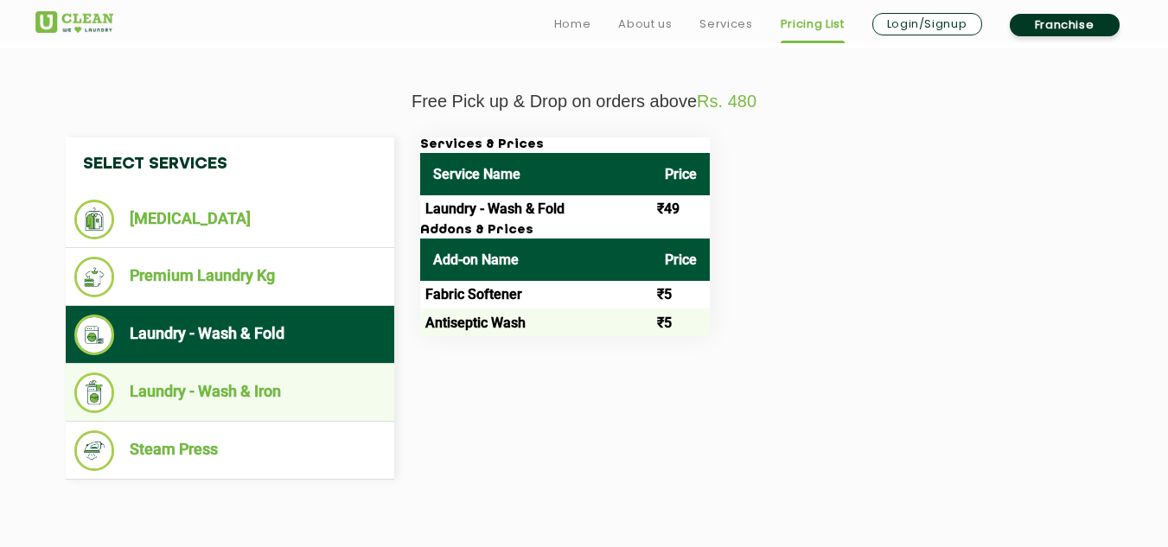
click at [207, 384] on li "Laundry - Wash & Iron" at bounding box center [229, 393] width 311 height 41
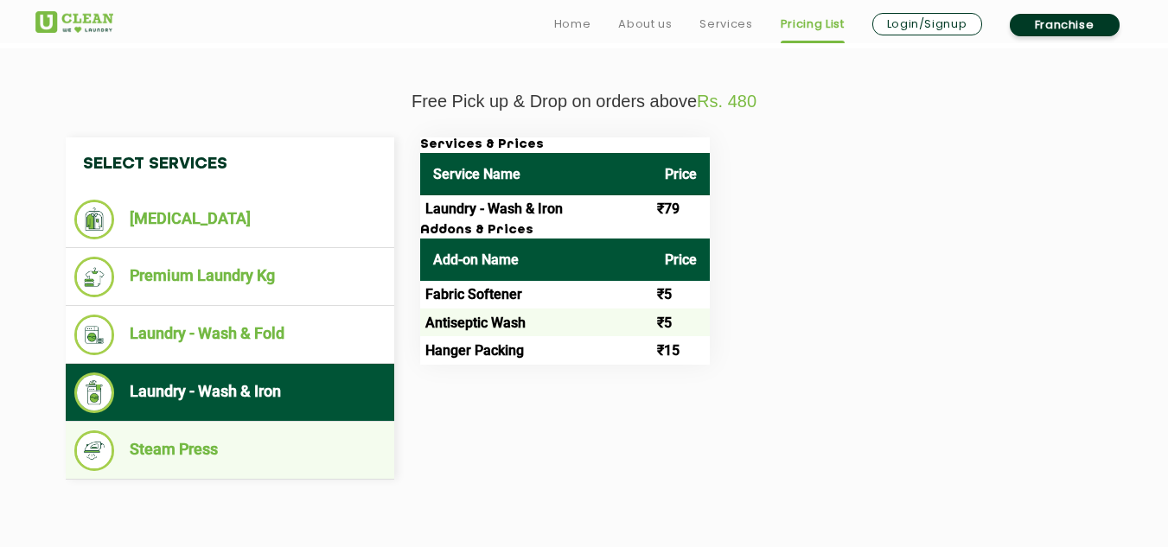
click at [194, 444] on li "Steam Press" at bounding box center [229, 450] width 311 height 41
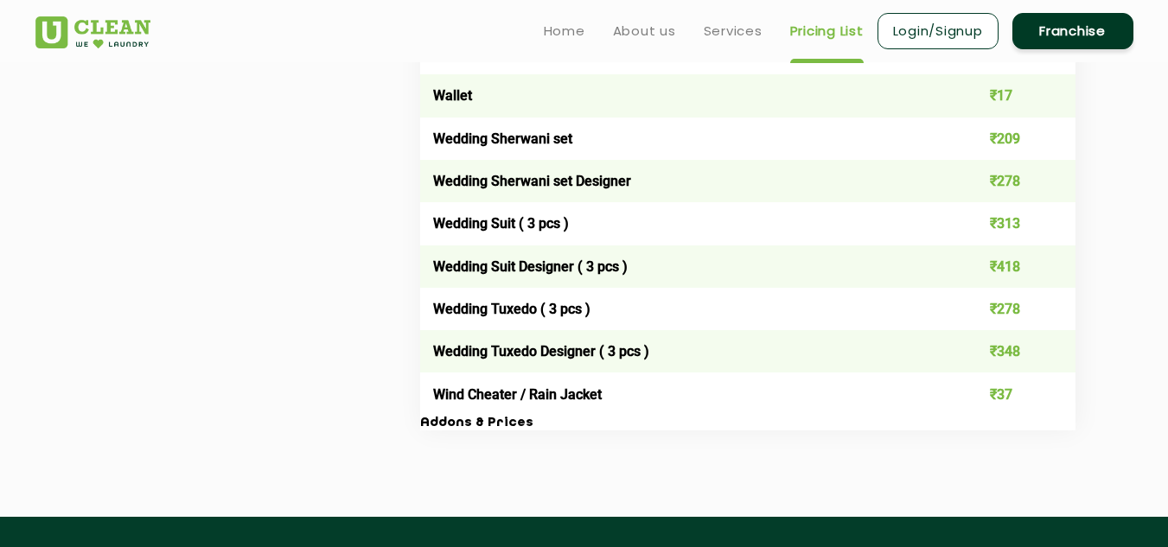
scroll to position [3420, 0]
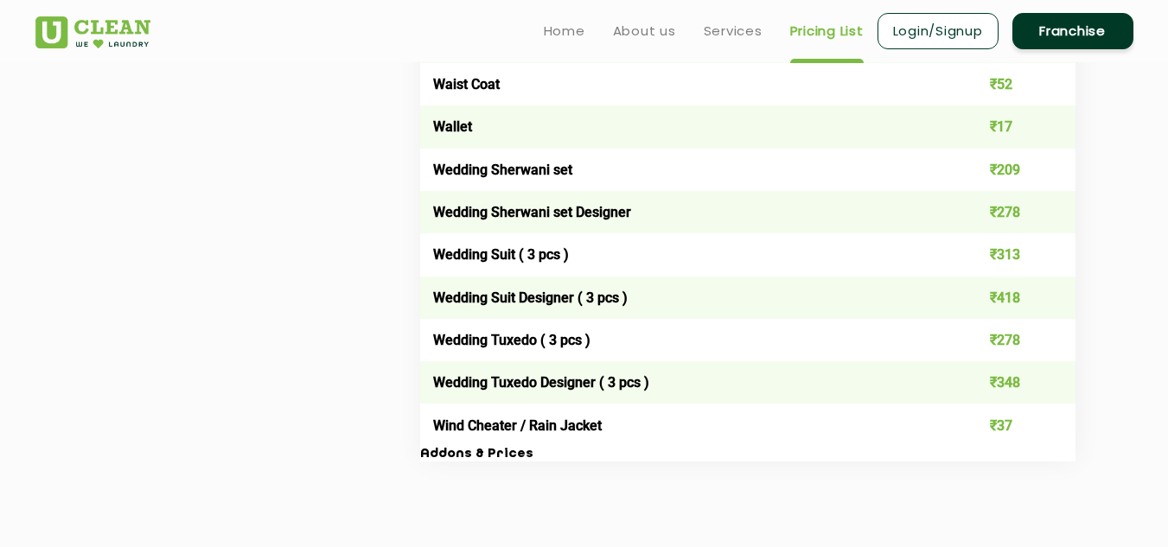
click at [1068, 30] on link "Franchise" at bounding box center [1072, 31] width 121 height 36
